Goal: Task Accomplishment & Management: Use online tool/utility

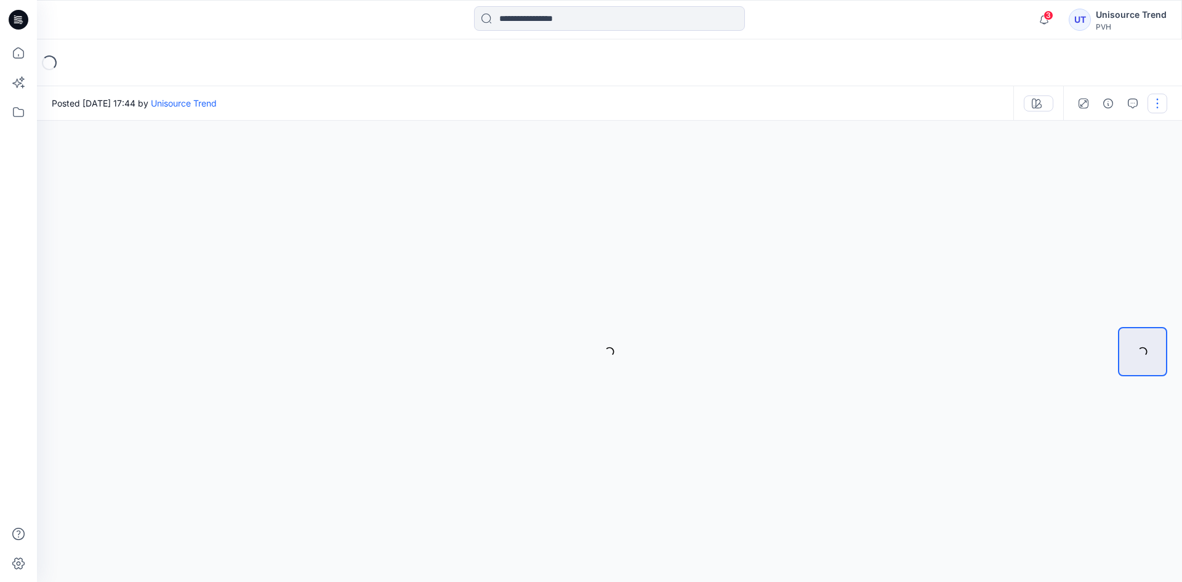
click at [1160, 107] on button "button" at bounding box center [1157, 104] width 20 height 20
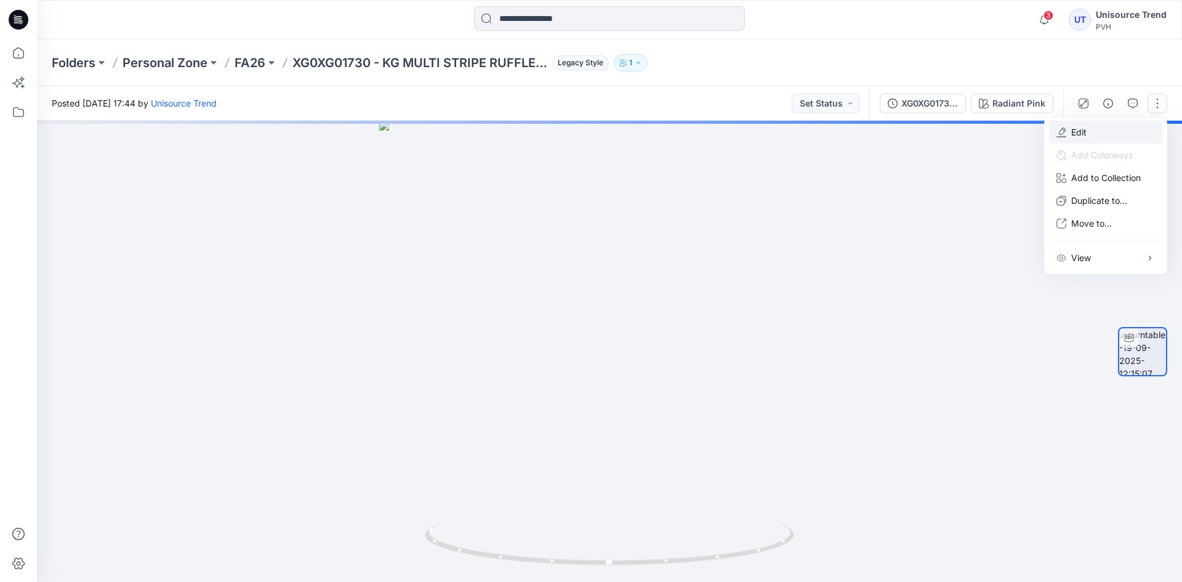
click at [1113, 121] on button "Edit" at bounding box center [1105, 132] width 113 height 23
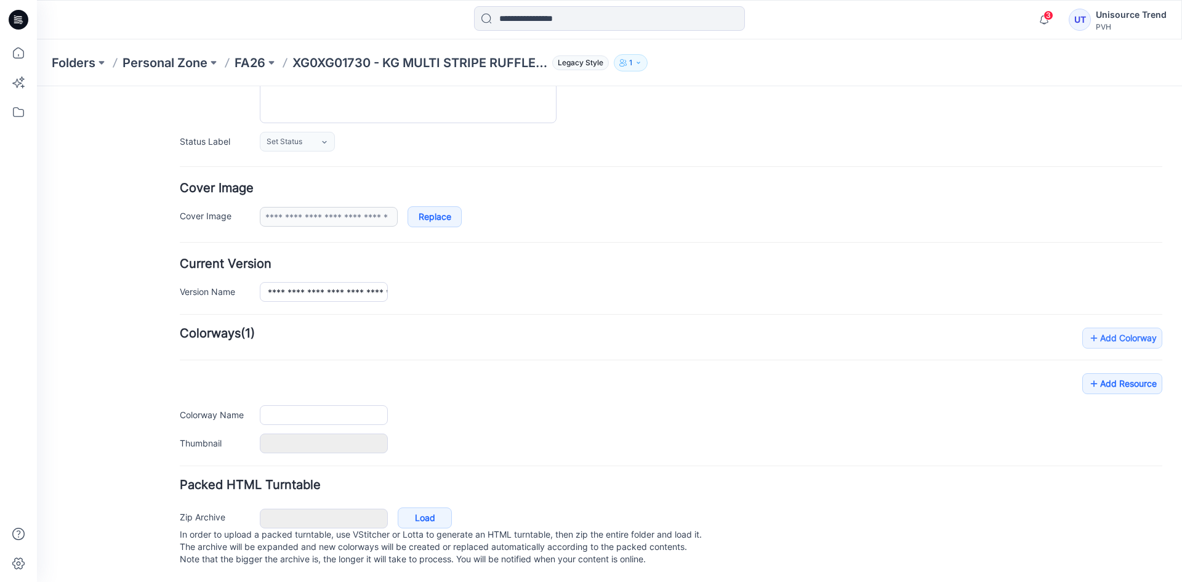
type input "**********"
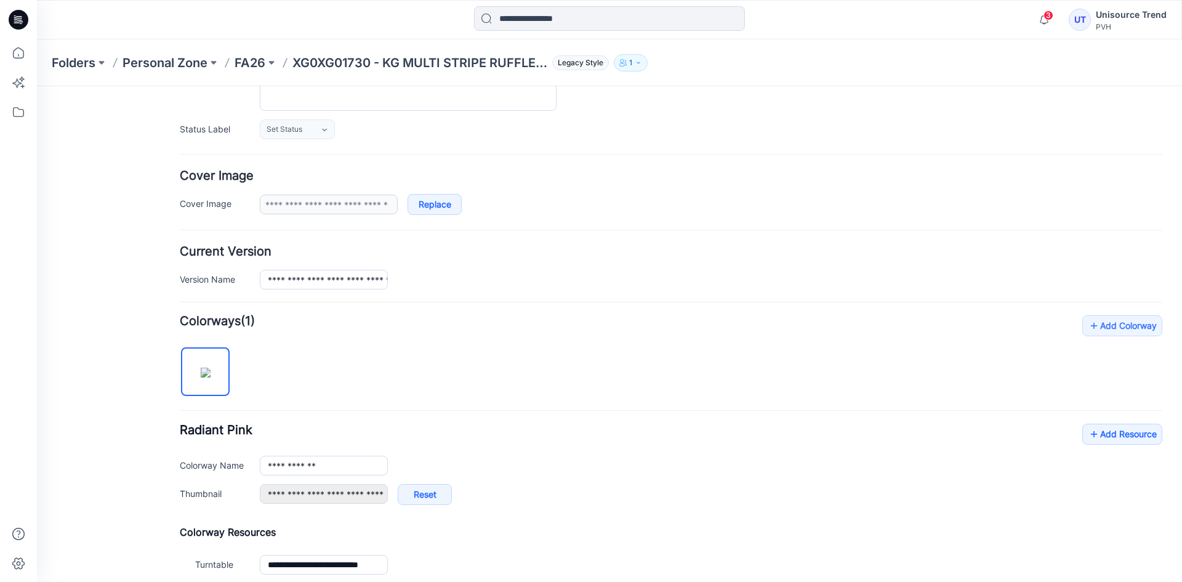
scroll to position [294, 0]
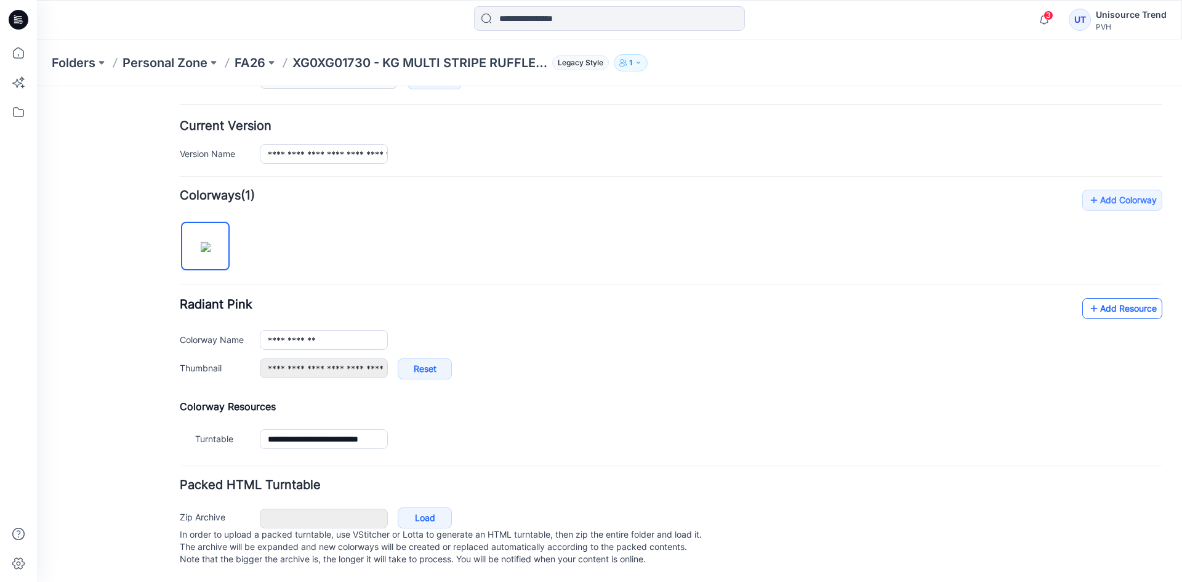
click at [1088, 303] on icon at bounding box center [1094, 309] width 12 height 20
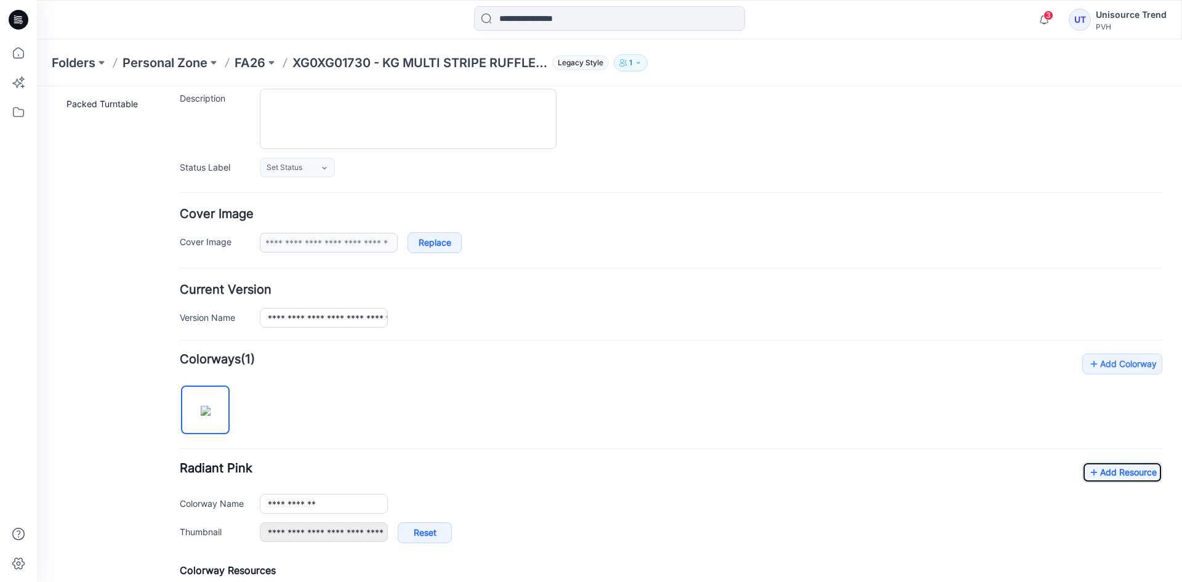
scroll to position [0, 0]
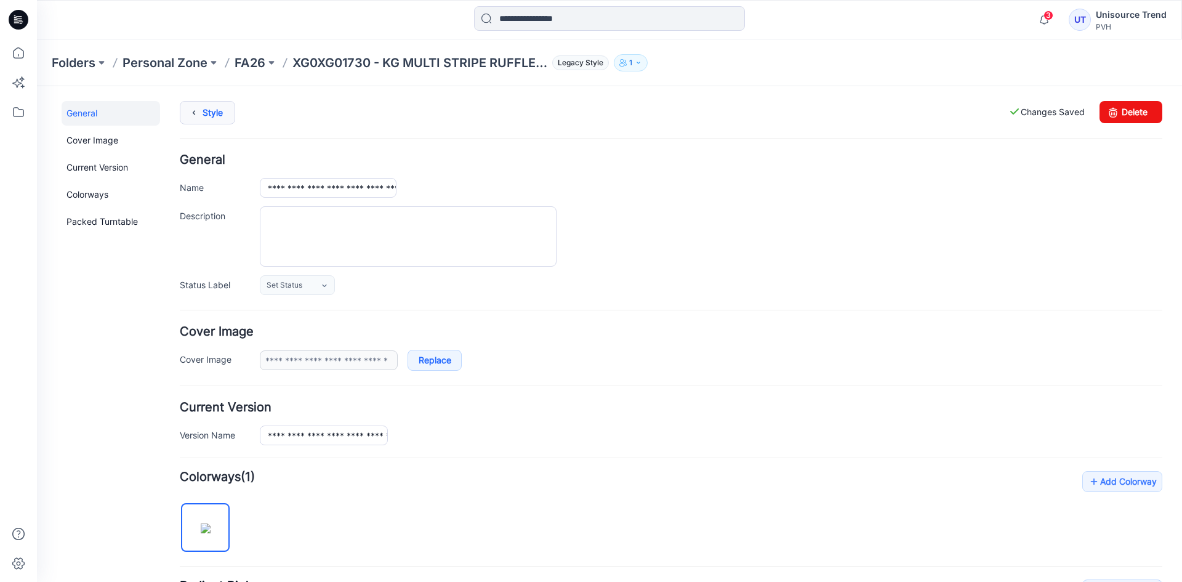
drag, startPoint x: 201, startPoint y: 121, endPoint x: 225, endPoint y: 121, distance: 24.6
click at [201, 121] on icon at bounding box center [193, 113] width 17 height 22
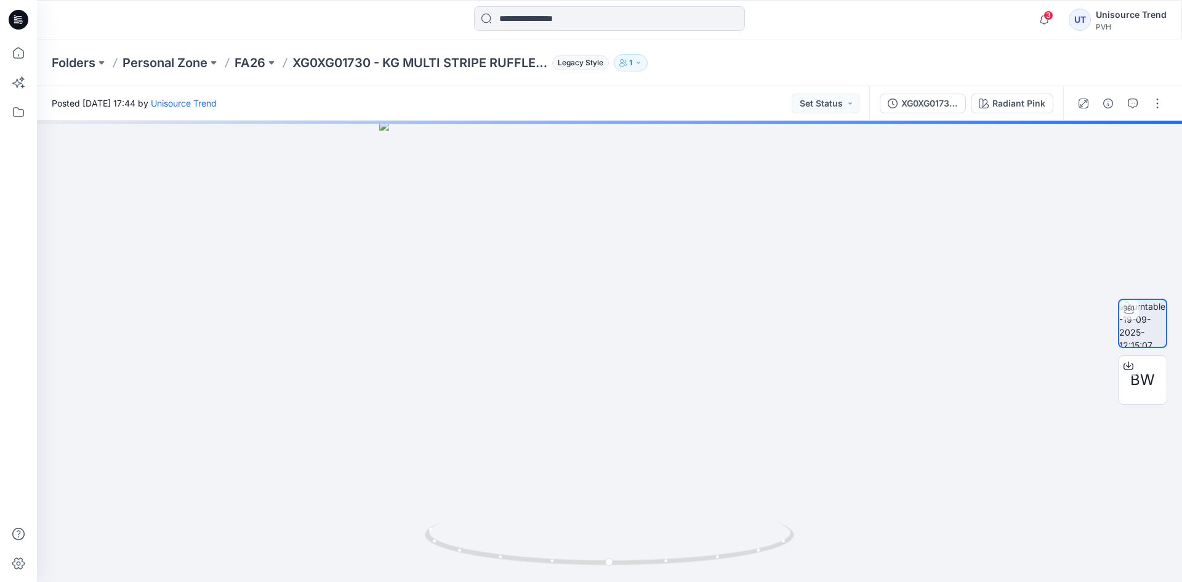
click at [1168, 104] on div at bounding box center [1120, 103] width 114 height 34
click at [1158, 105] on button "button" at bounding box center [1157, 104] width 20 height 20
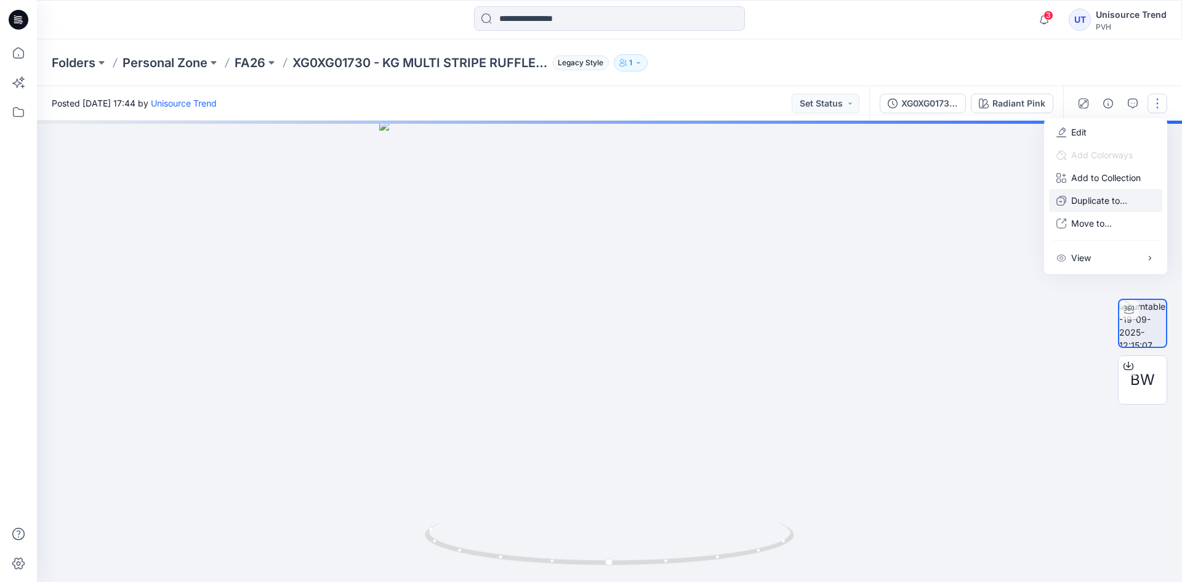
click at [1099, 201] on p "Duplicate to..." at bounding box center [1099, 200] width 56 height 13
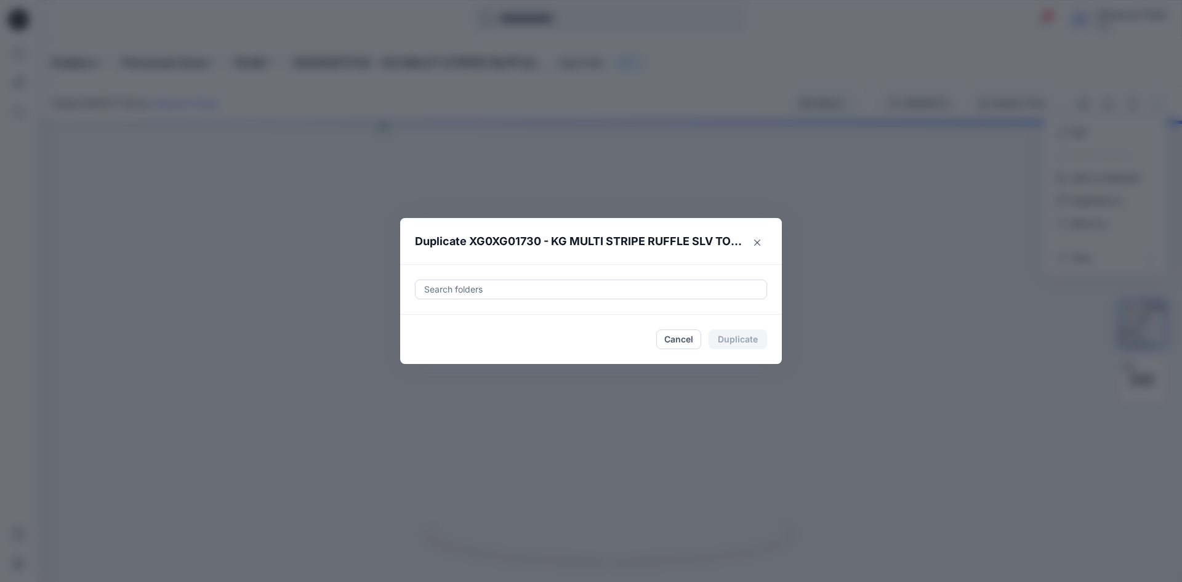
click at [535, 292] on div at bounding box center [591, 289] width 336 height 15
click at [436, 321] on div at bounding box center [433, 320] width 10 height 10
type input "********"
click at [415, 358] on footer "Cancel Duplicate" at bounding box center [591, 339] width 382 height 49
click at [741, 342] on button "Duplicate" at bounding box center [737, 339] width 58 height 20
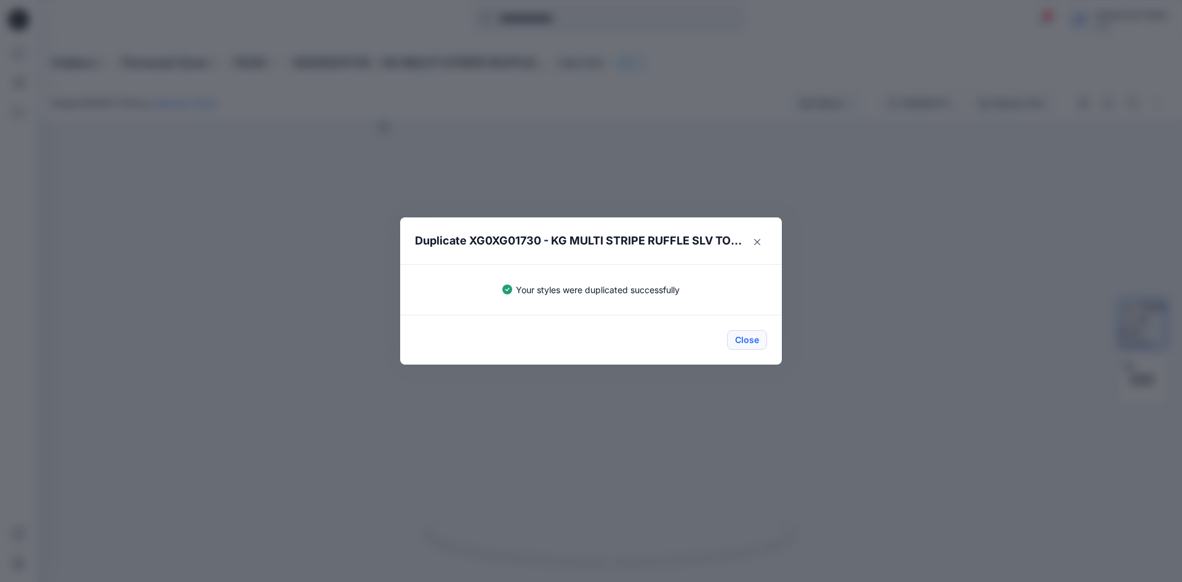
click at [758, 342] on button "Close" at bounding box center [747, 340] width 40 height 20
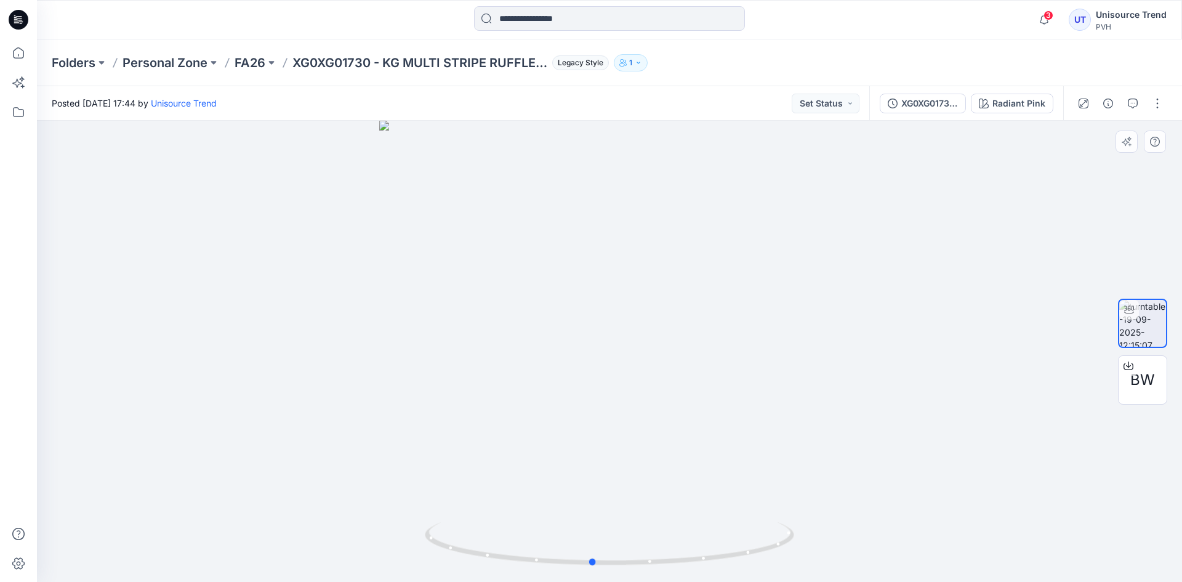
drag, startPoint x: 646, startPoint y: 358, endPoint x: 629, endPoint y: 354, distance: 17.6
click at [629, 354] on div at bounding box center [609, 351] width 1145 height 461
click at [10, 16] on icon at bounding box center [19, 20] width 20 height 20
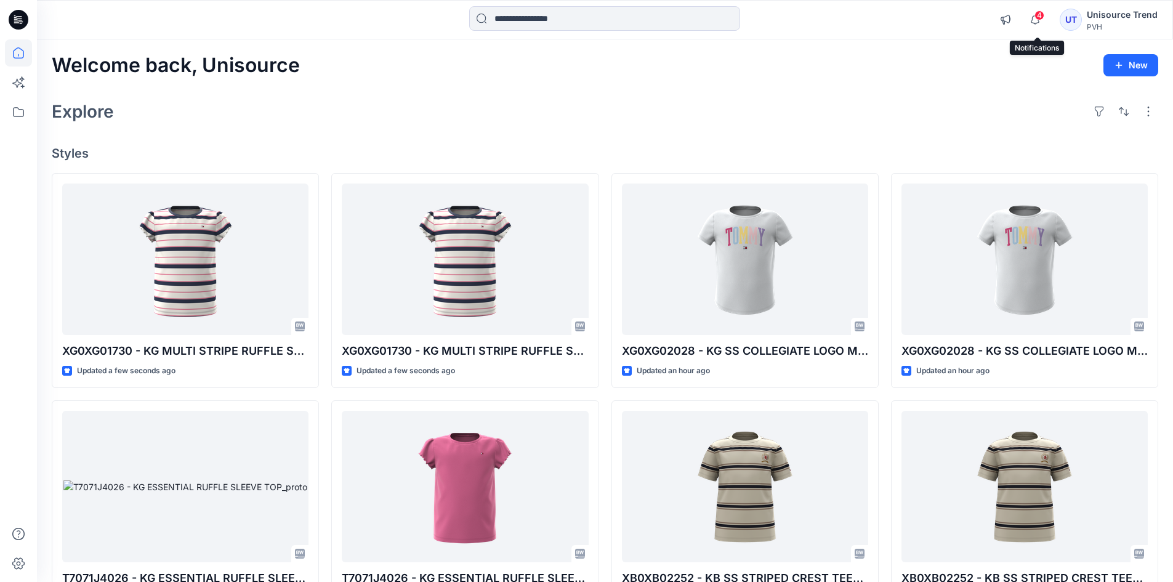
click at [1041, 16] on span "4" at bounding box center [1039, 15] width 10 height 10
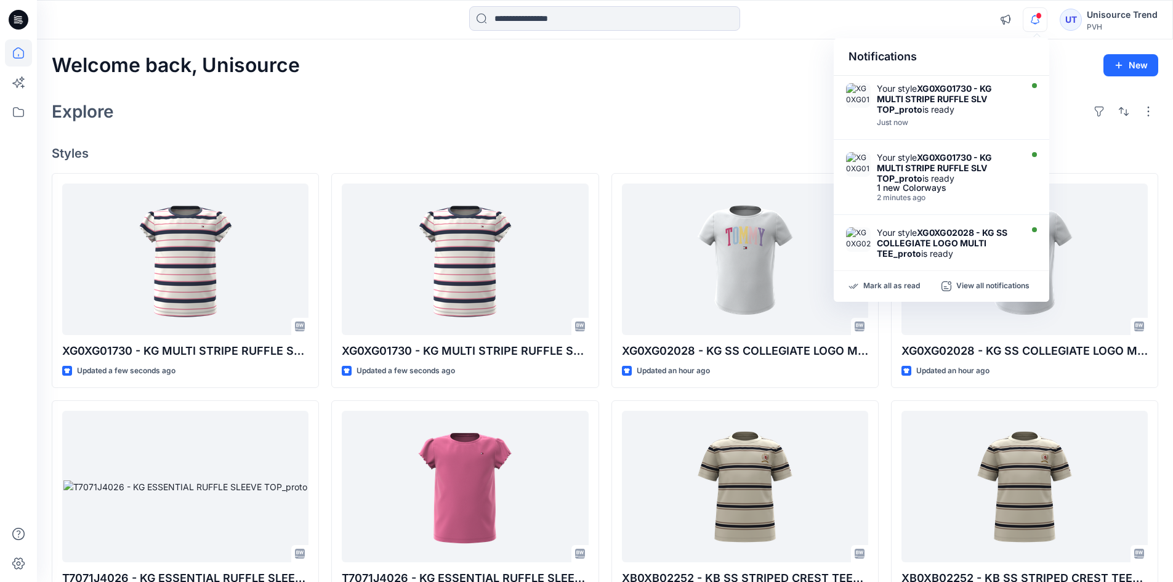
click at [907, 280] on div "Mark all as read View all notifications" at bounding box center [940, 286] width 215 height 31
click at [904, 283] on p "Mark all as read" at bounding box center [891, 286] width 57 height 11
